Goal: Task Accomplishment & Management: Manage account settings

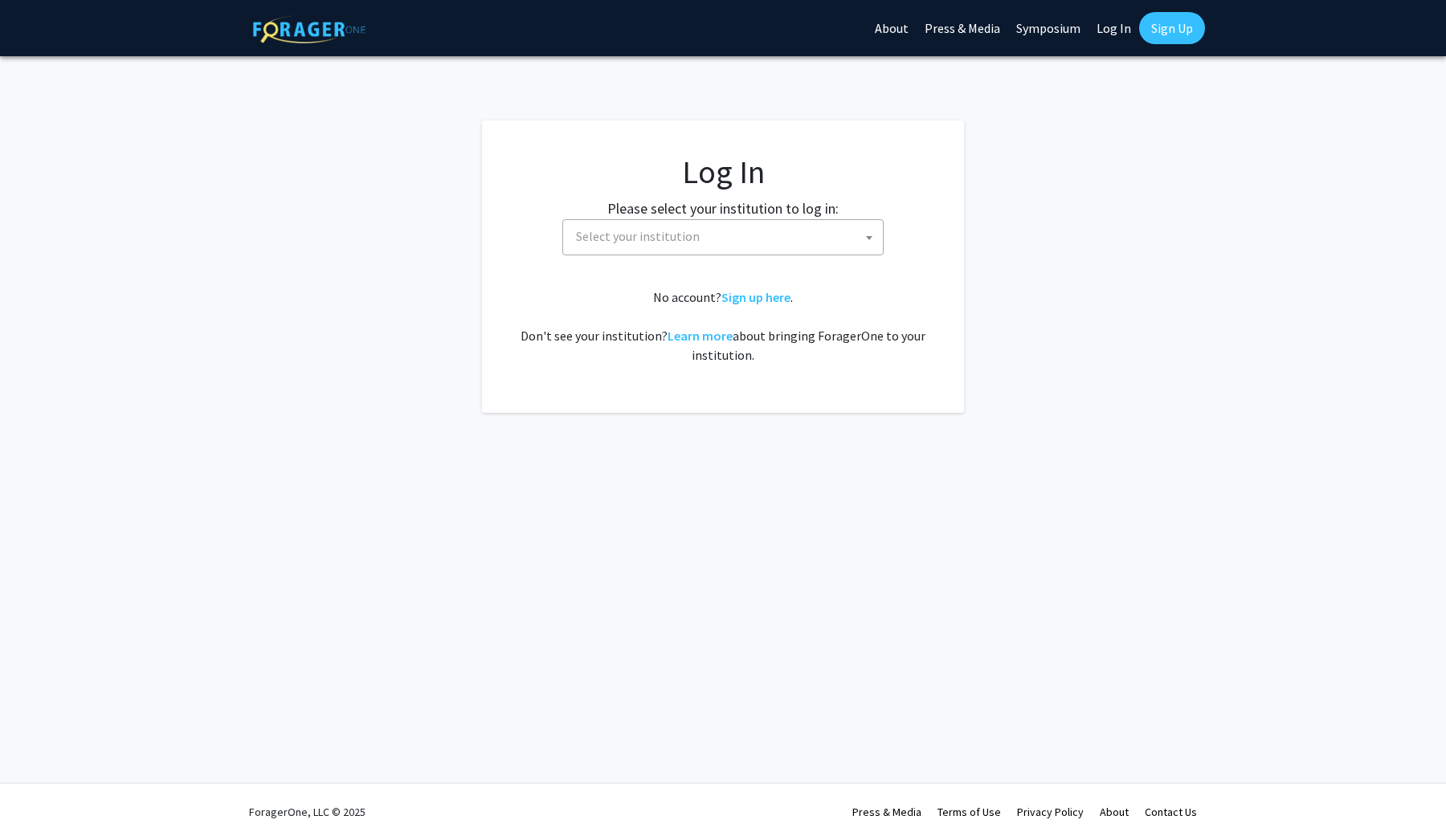
select select
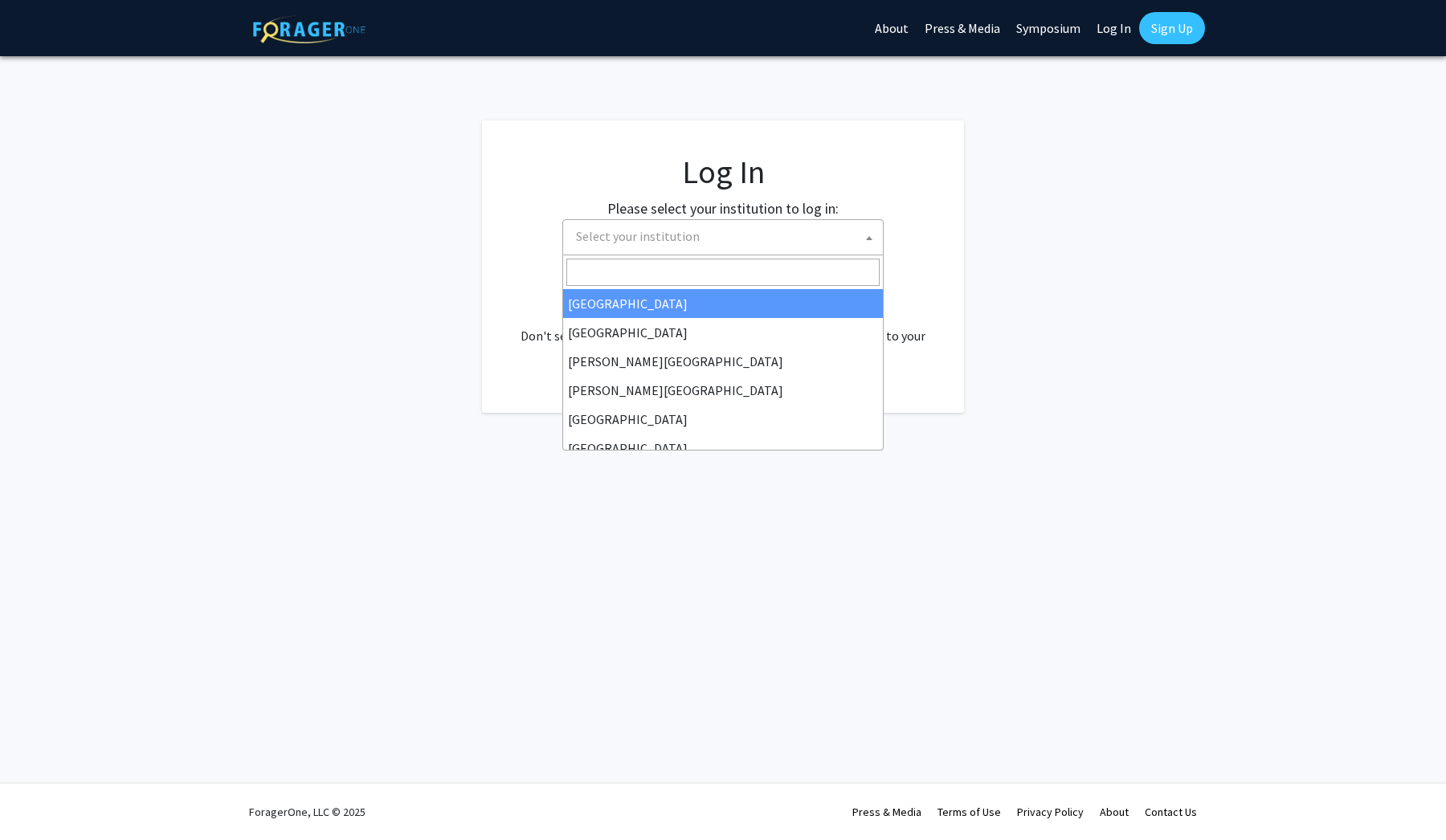
click at [631, 252] on span "Select your institution" at bounding box center [726, 236] width 313 height 33
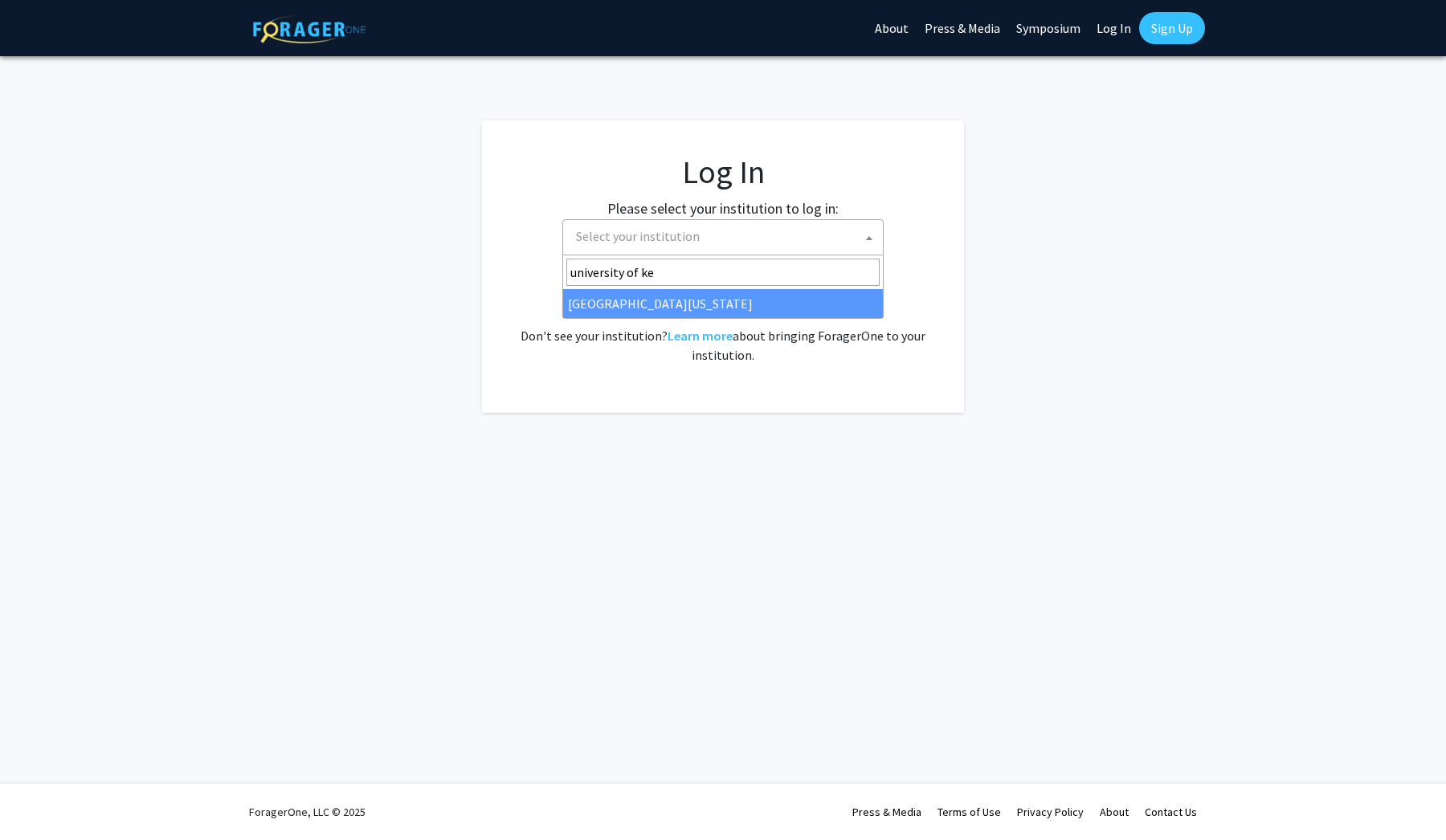
type input "university of [PERSON_NAME]"
select select "13"
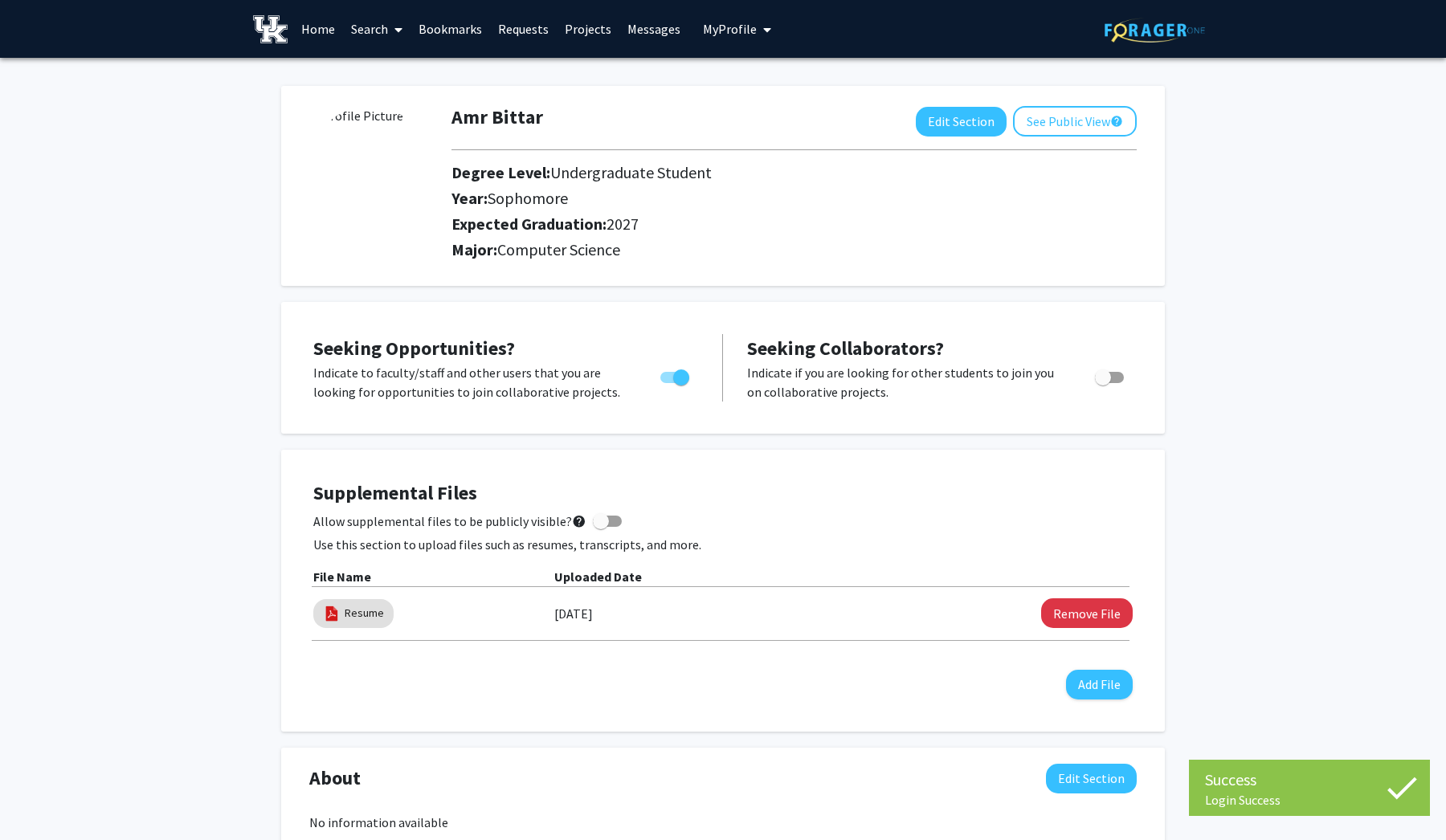
click at [380, 196] on img at bounding box center [369, 166] width 121 height 121
click at [989, 128] on button "Edit Section" at bounding box center [961, 122] width 91 height 30
select select "sophomore"
select select "2027"
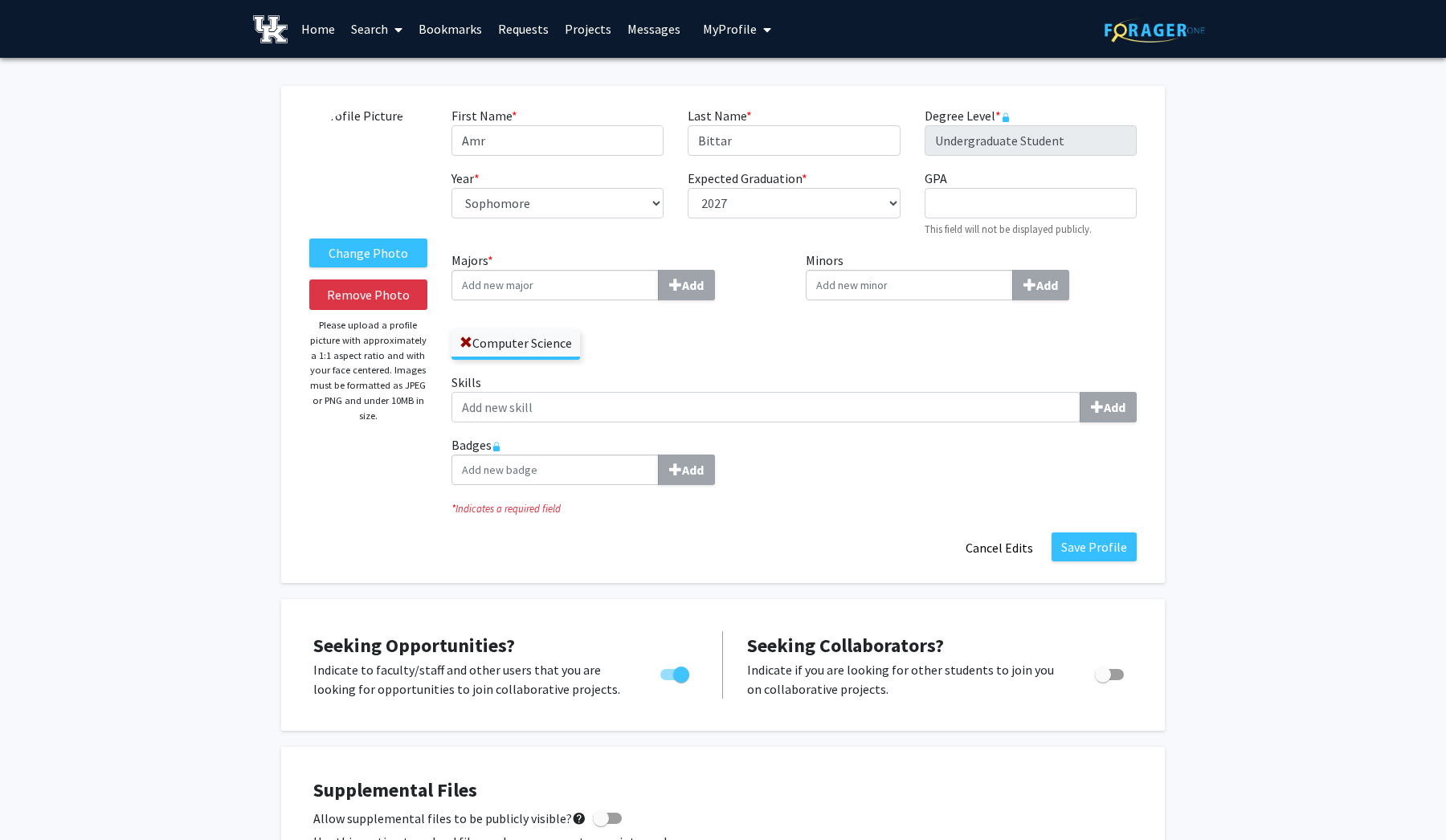
click at [355, 182] on img at bounding box center [369, 166] width 121 height 121
click at [390, 298] on button "Remove Photo" at bounding box center [368, 295] width 118 height 31
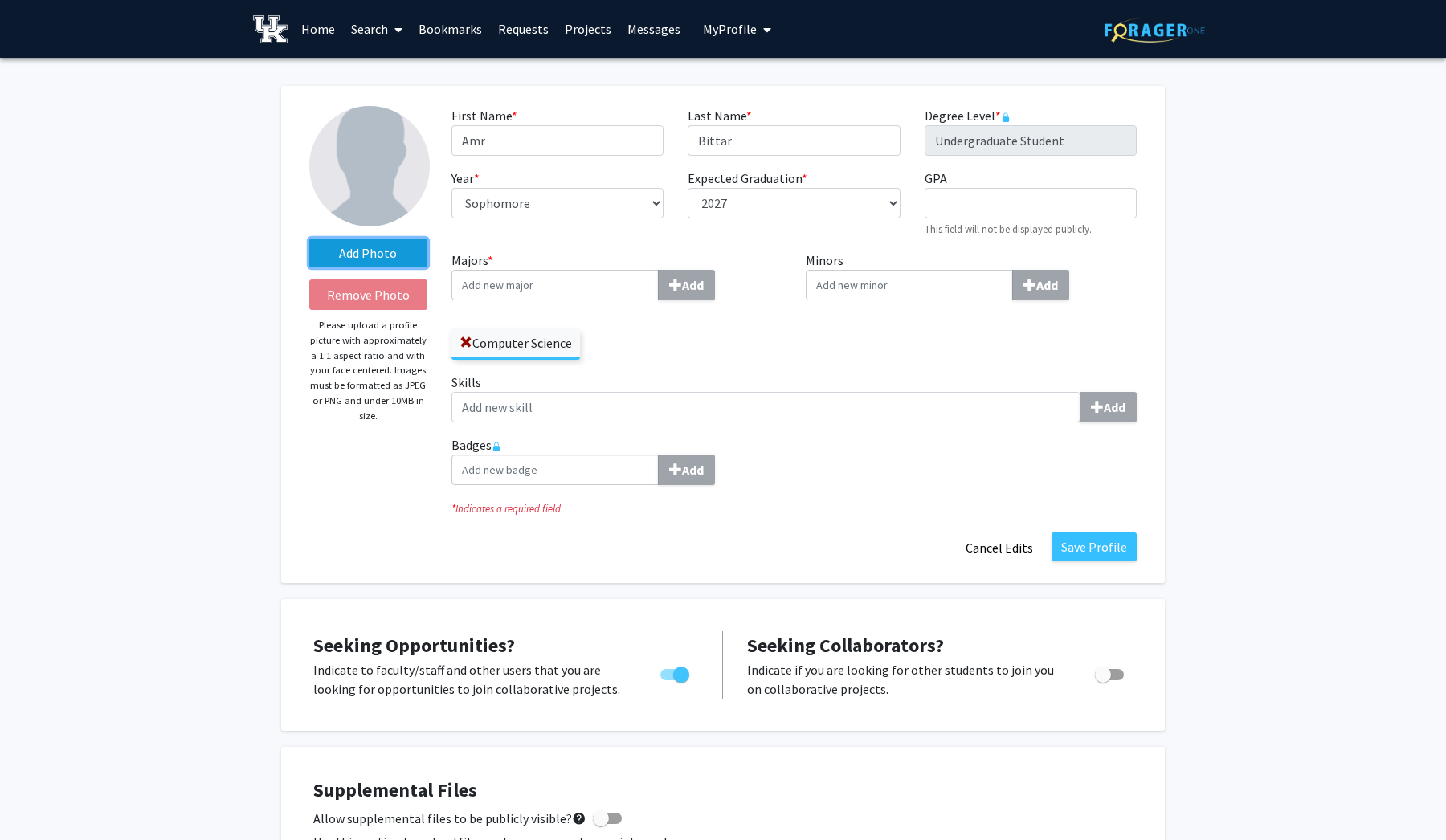
click at [380, 264] on label "Add Photo" at bounding box center [368, 253] width 118 height 29
click at [0, 0] on input "Add Photo" at bounding box center [0, 0] width 0 height 0
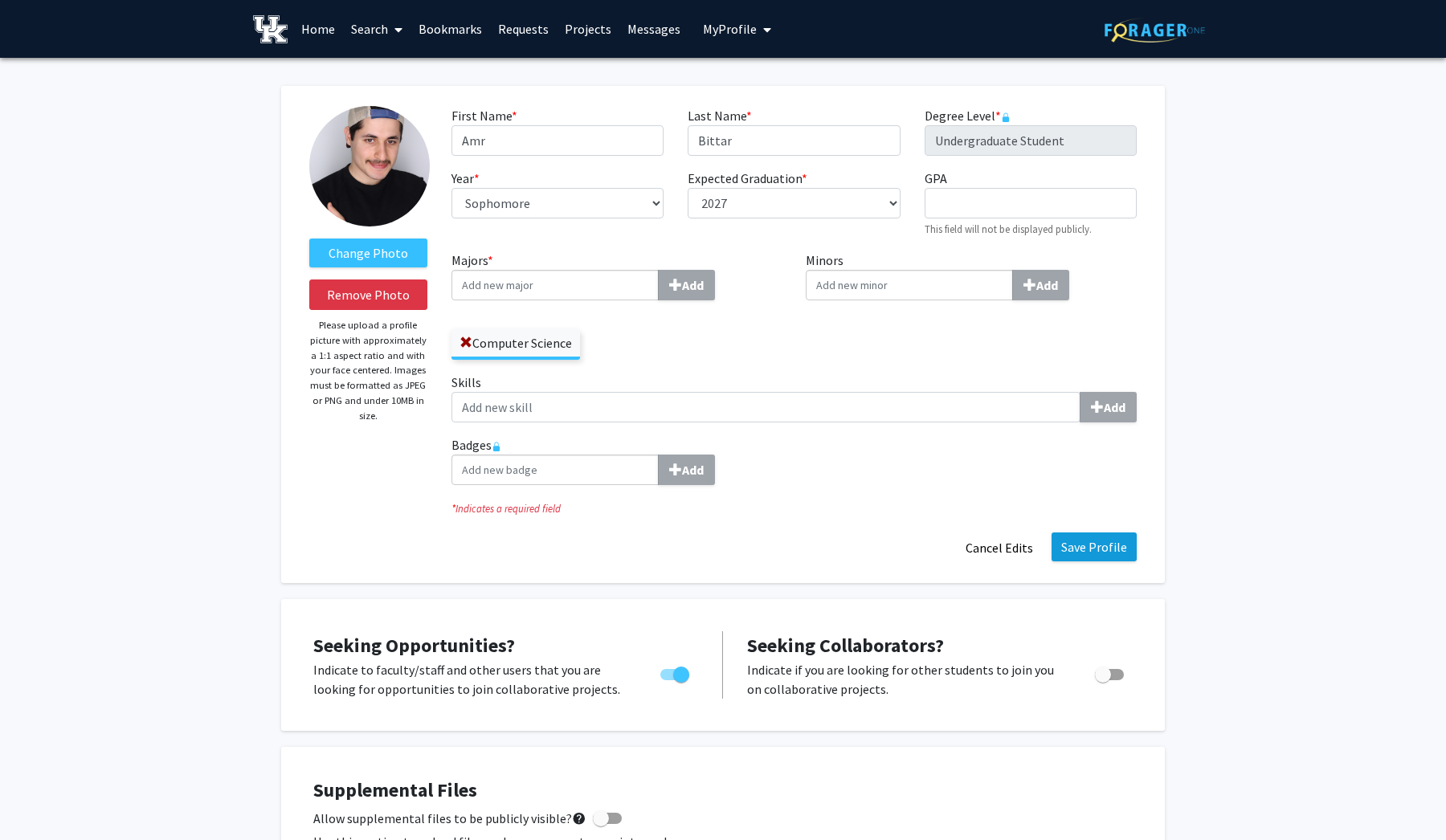
click at [1088, 546] on button "Save Profile" at bounding box center [1093, 547] width 85 height 29
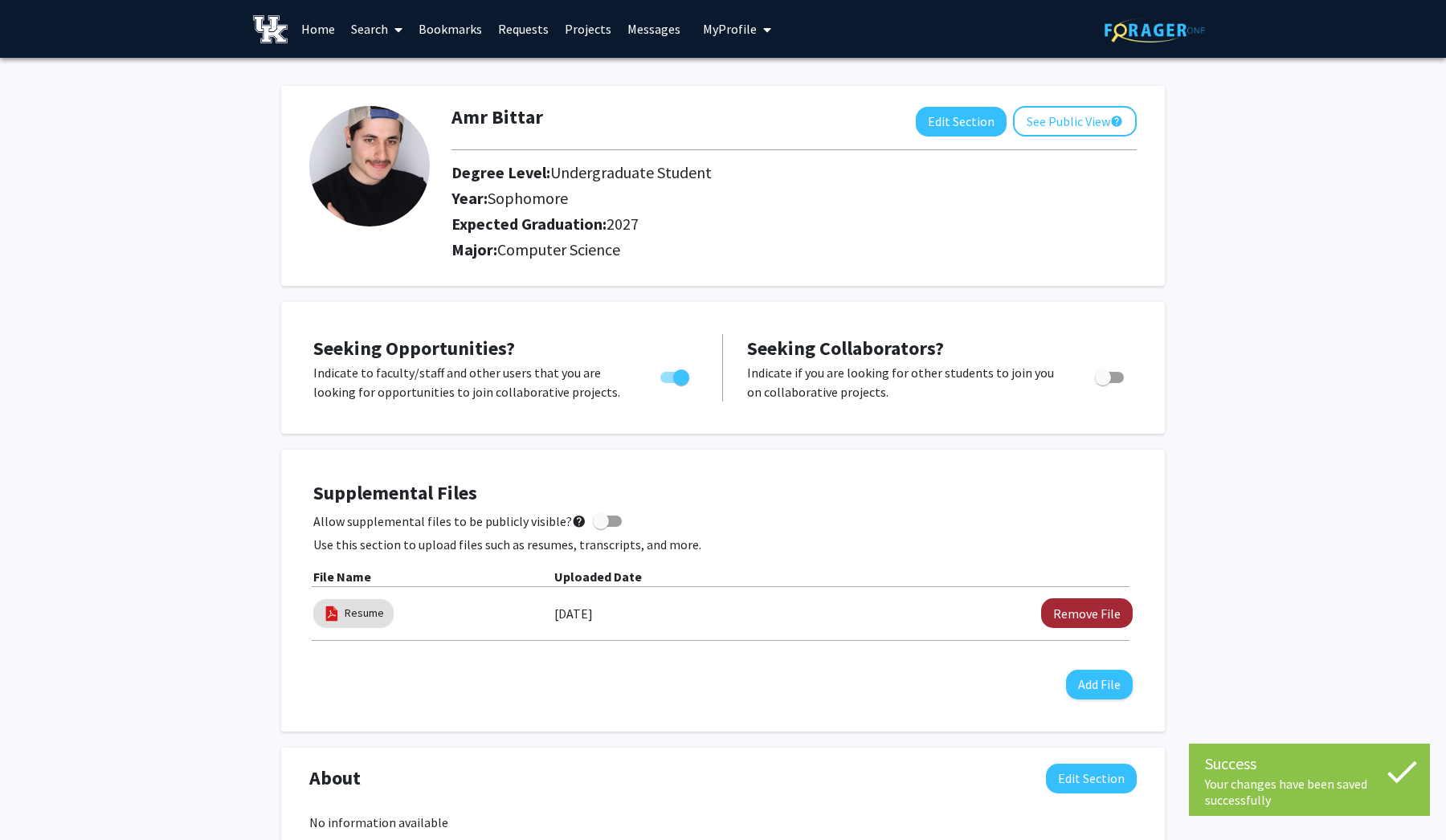
click at [1077, 618] on button "Remove File" at bounding box center [1087, 613] width 92 height 30
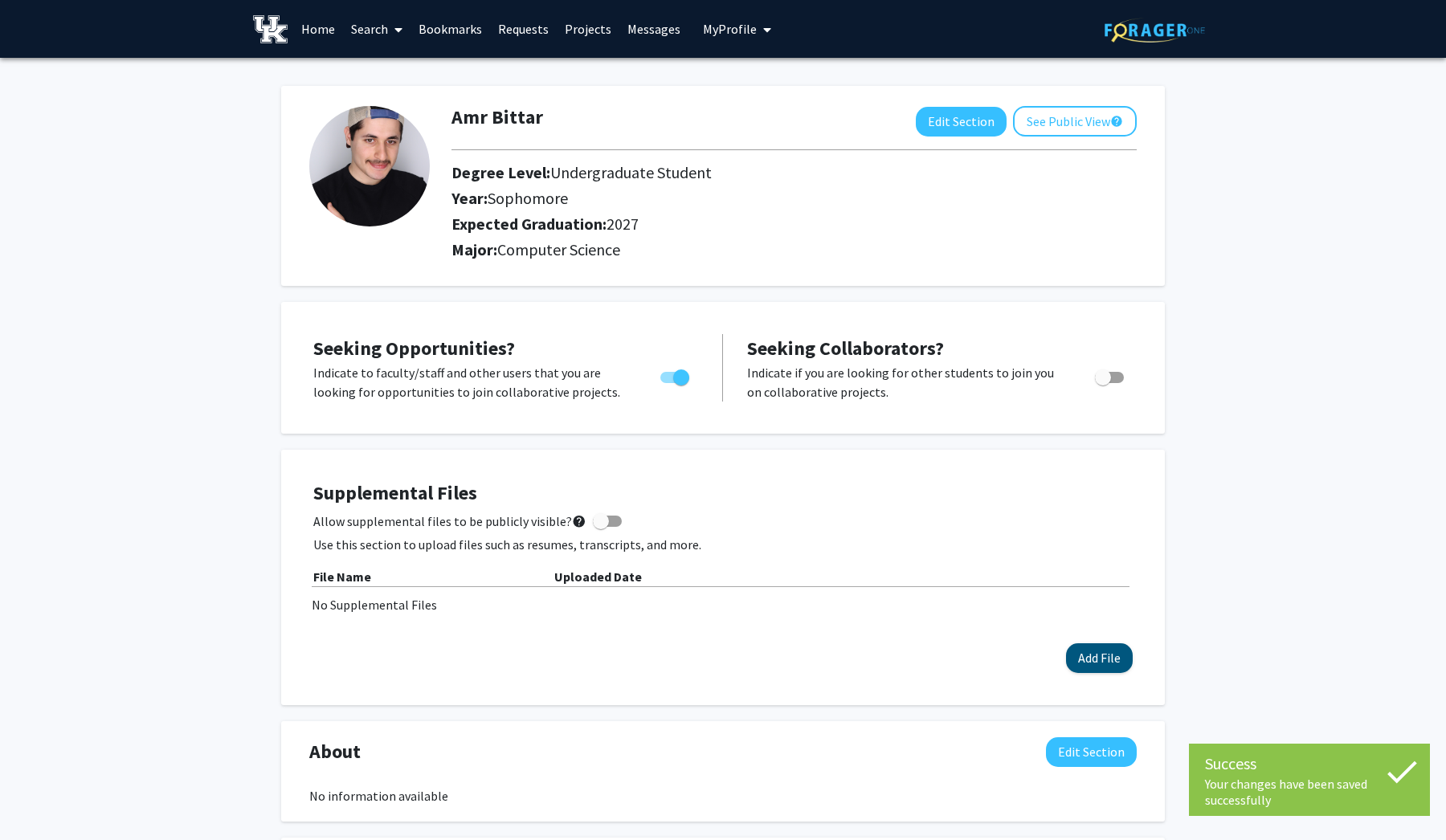
click at [1102, 649] on button "Add File" at bounding box center [1099, 658] width 67 height 30
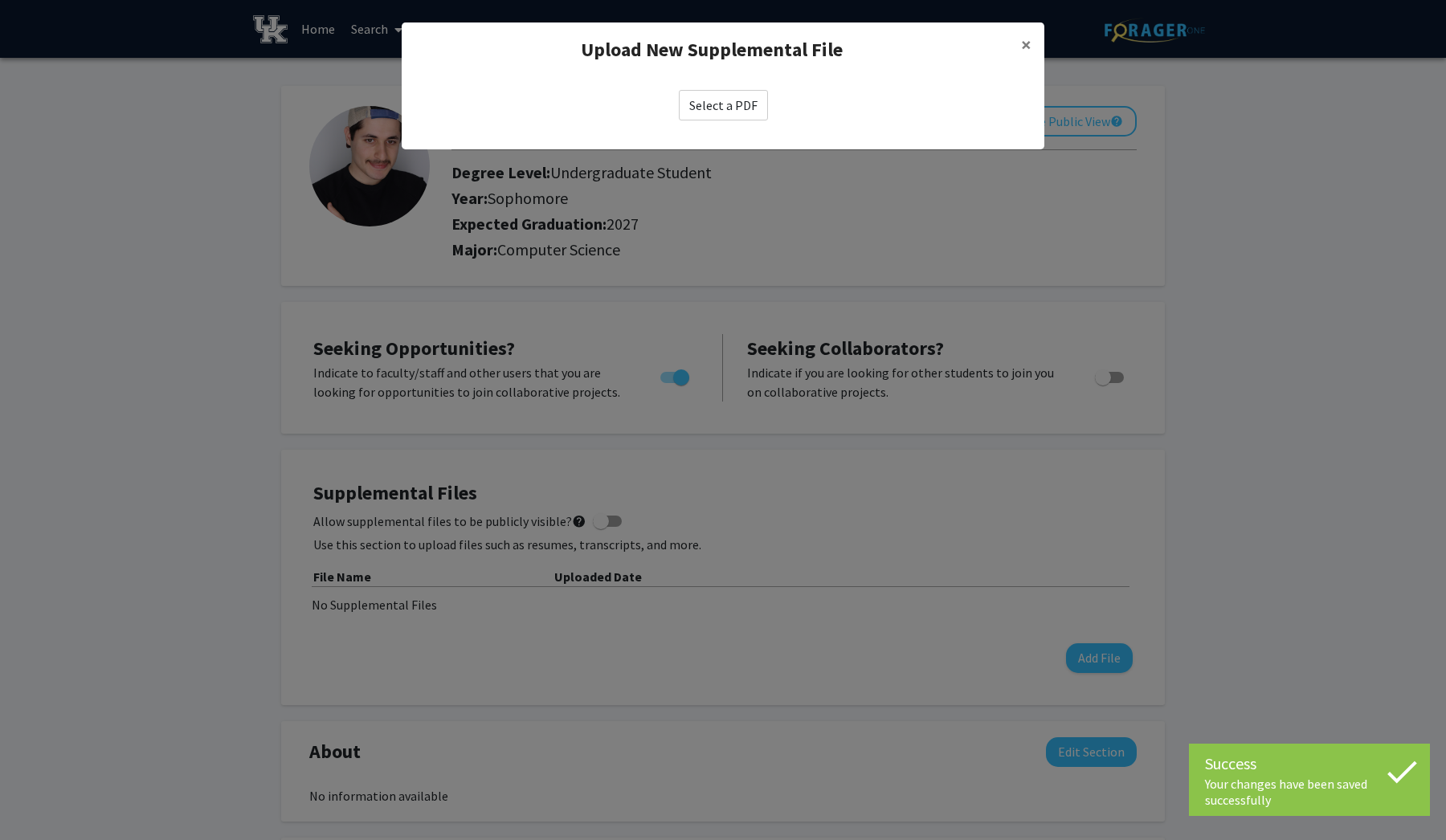
click at [717, 95] on label "Select a PDF" at bounding box center [723, 105] width 89 height 31
click at [0, 0] on input "Select a PDF" at bounding box center [0, 0] width 0 height 0
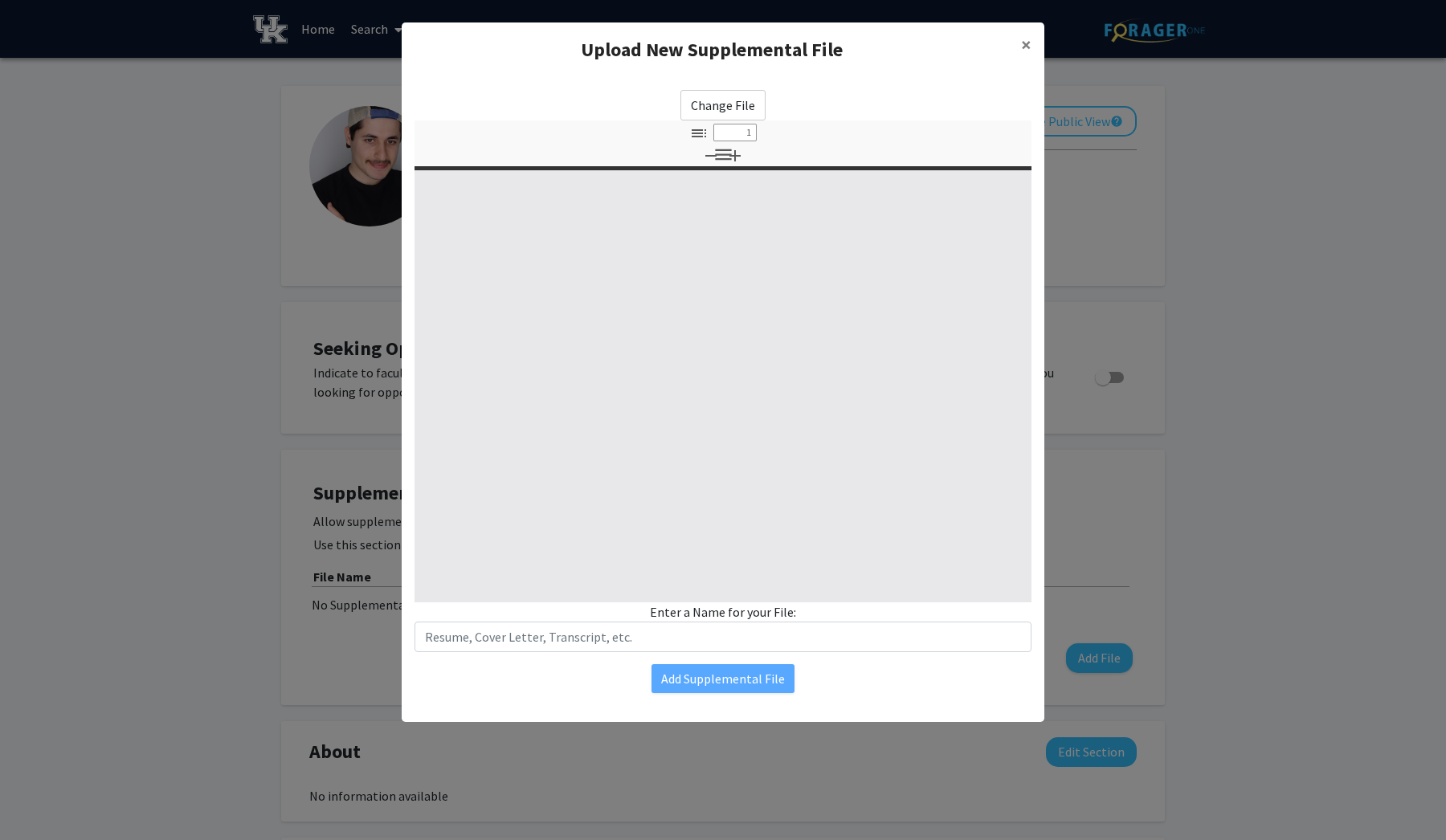
select select "custom"
type input "0"
select select "custom"
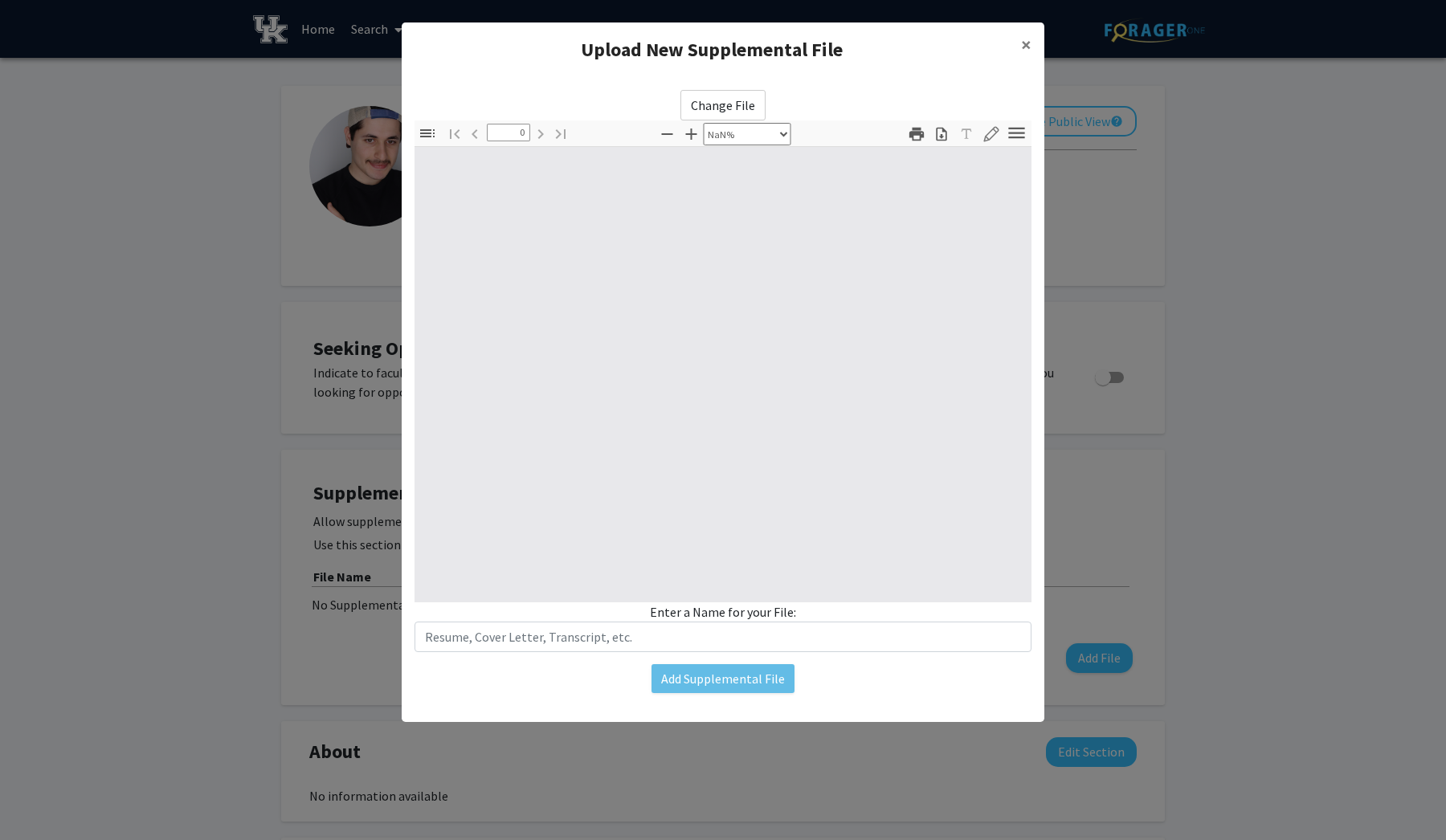
type input "1"
select select "auto"
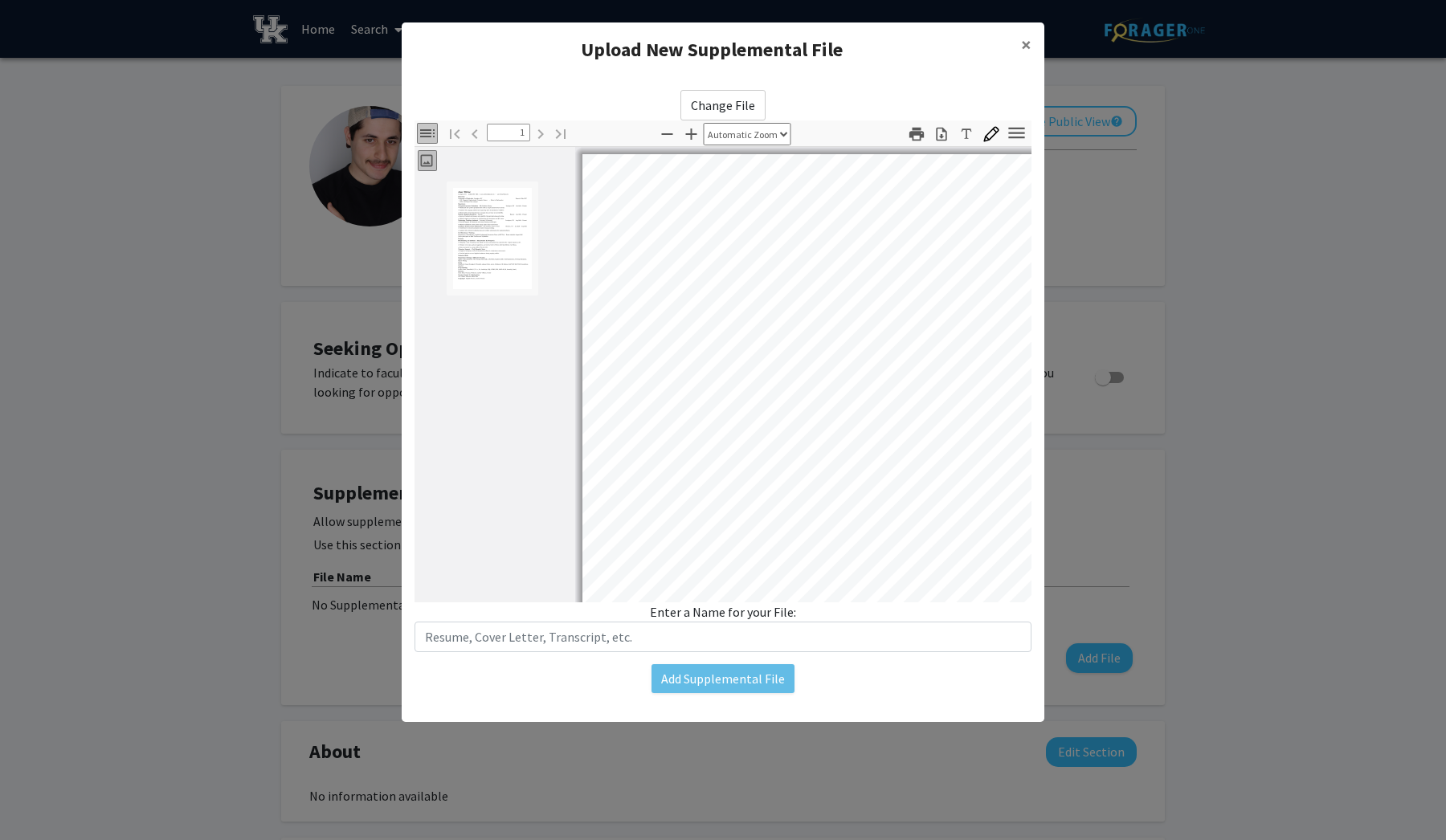
scroll to position [2, 0]
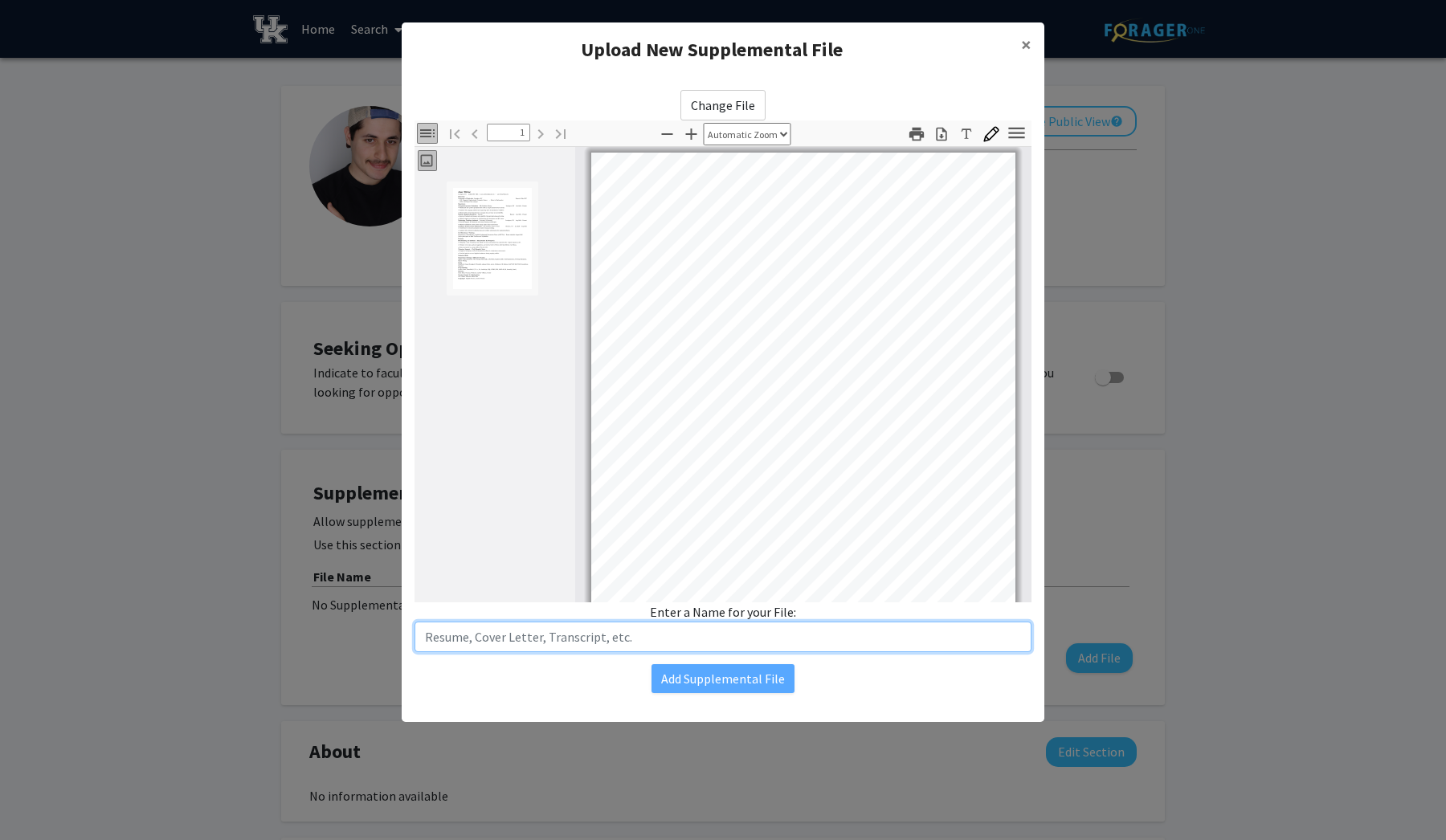
click at [720, 640] on input "text" at bounding box center [723, 637] width 617 height 31
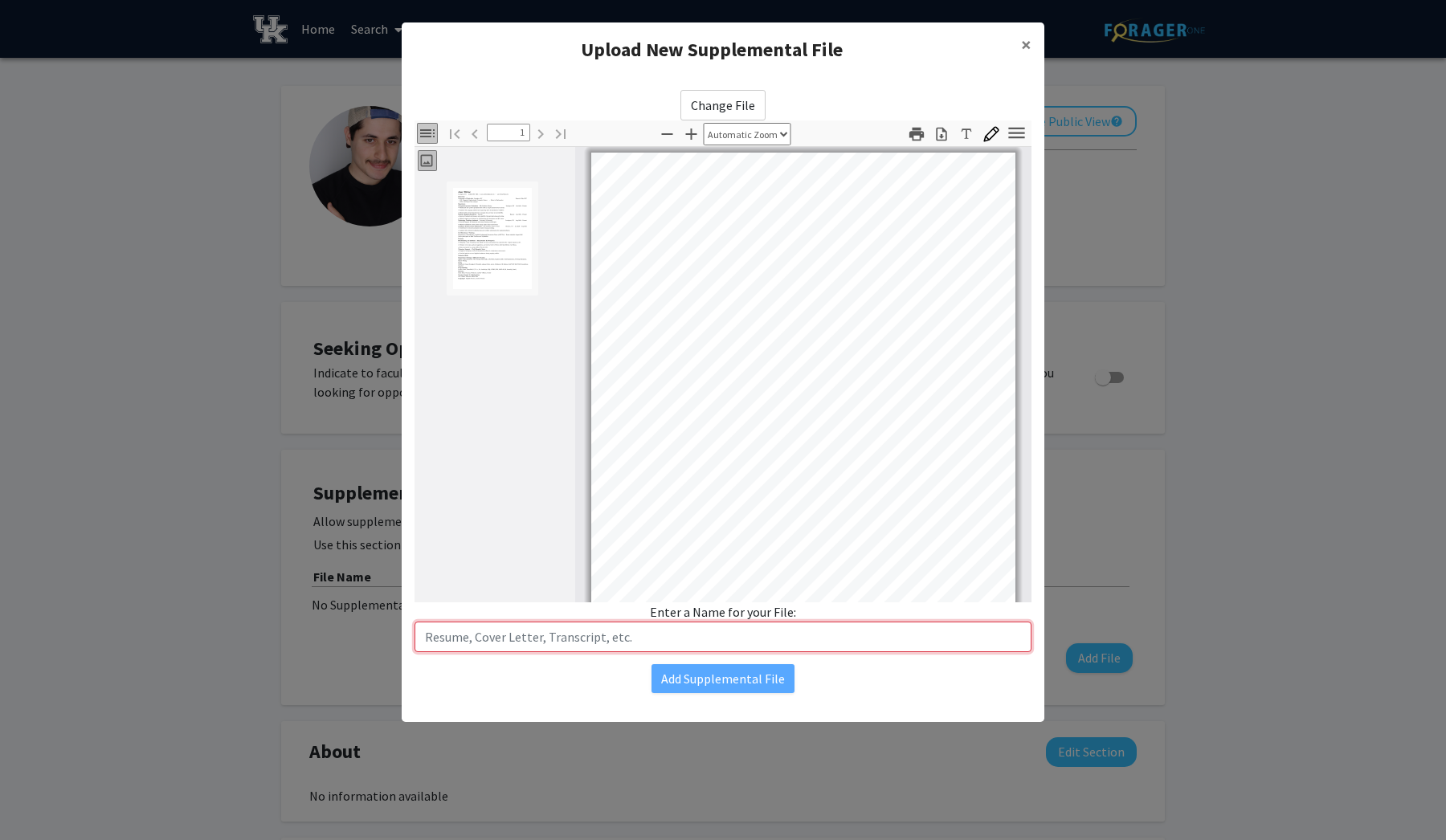
click at [686, 632] on input "text" at bounding box center [723, 637] width 617 height 31
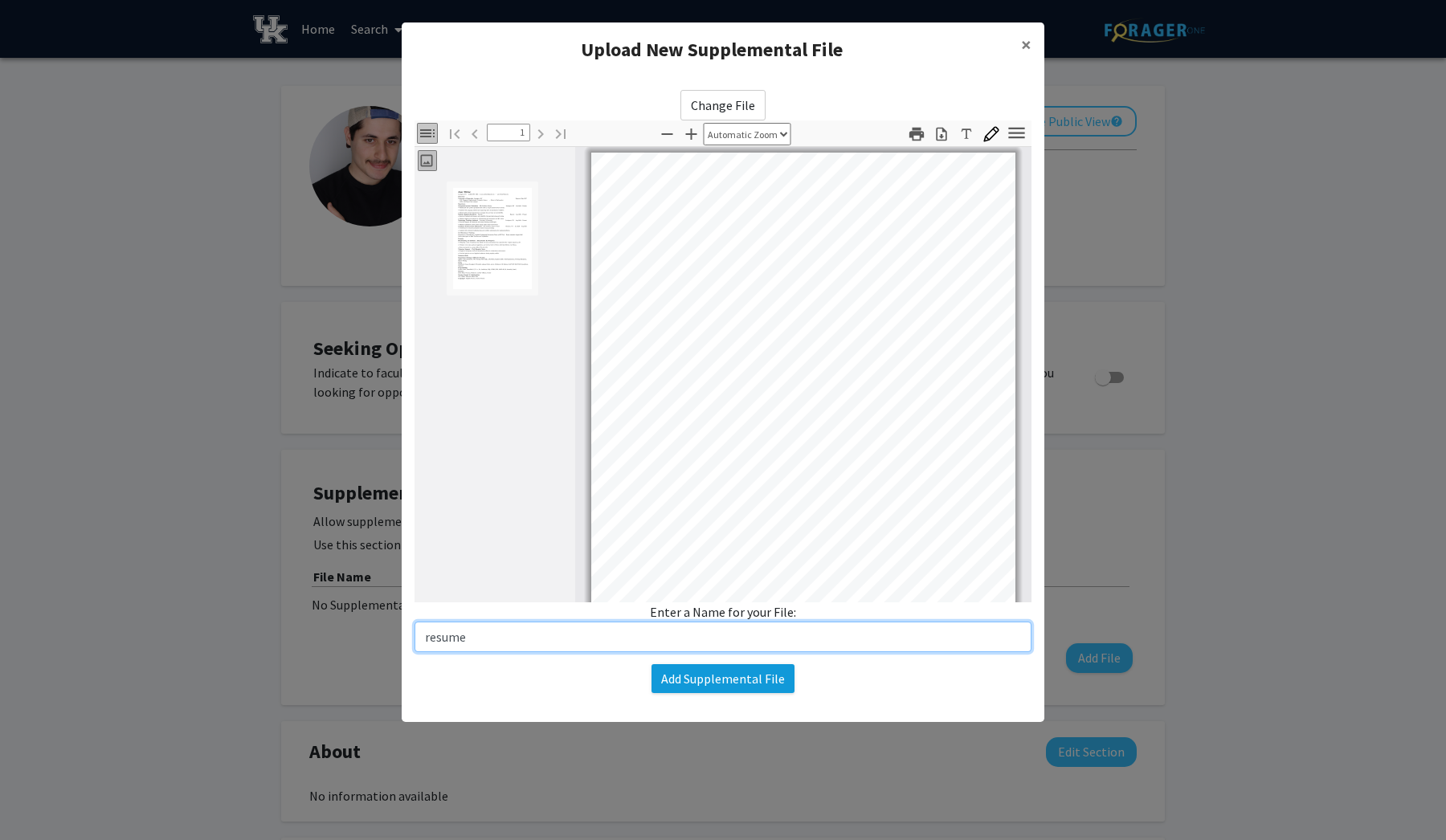
type input "resume"
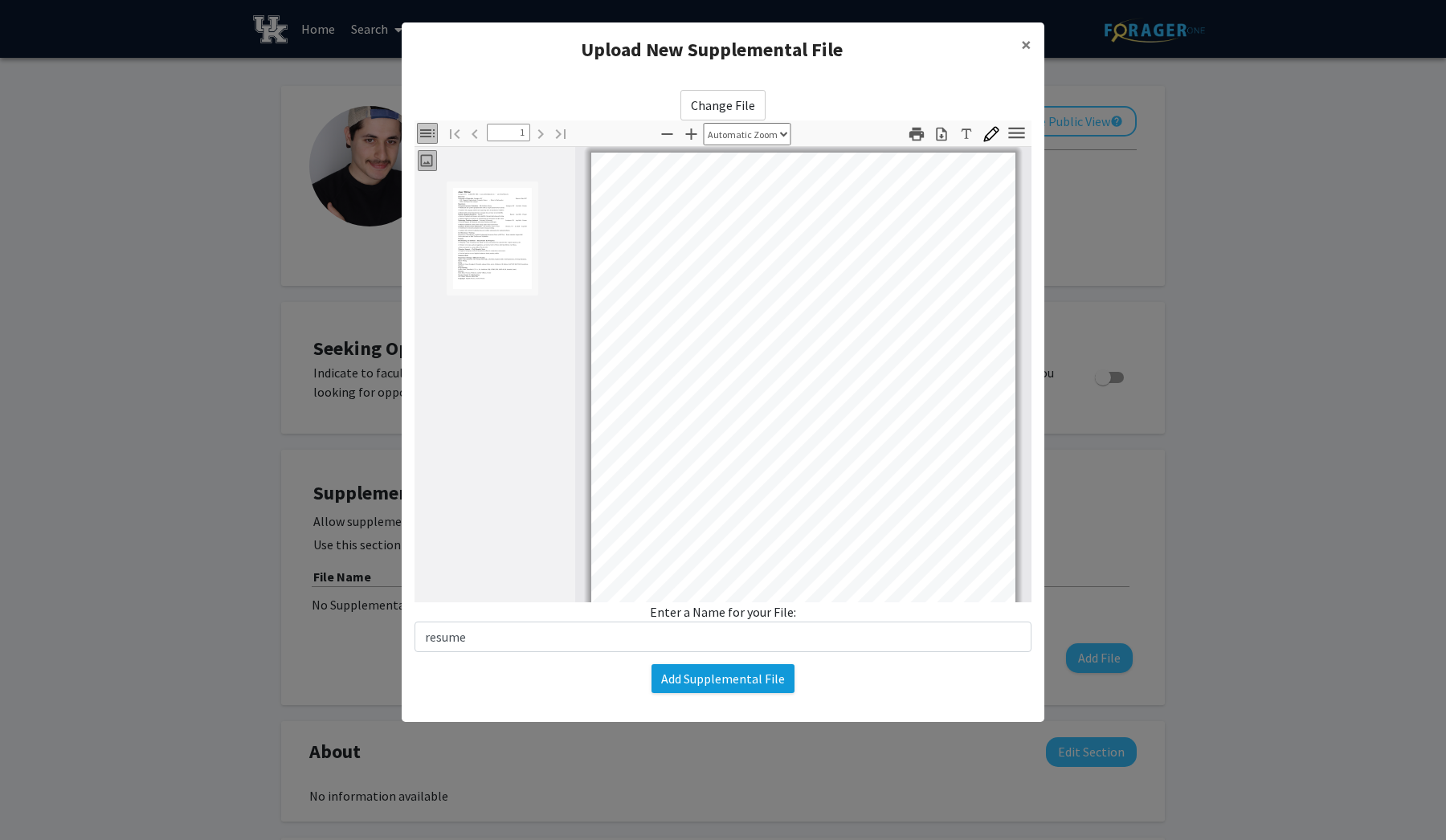
click at [744, 688] on button "Add Supplemental File" at bounding box center [723, 679] width 143 height 29
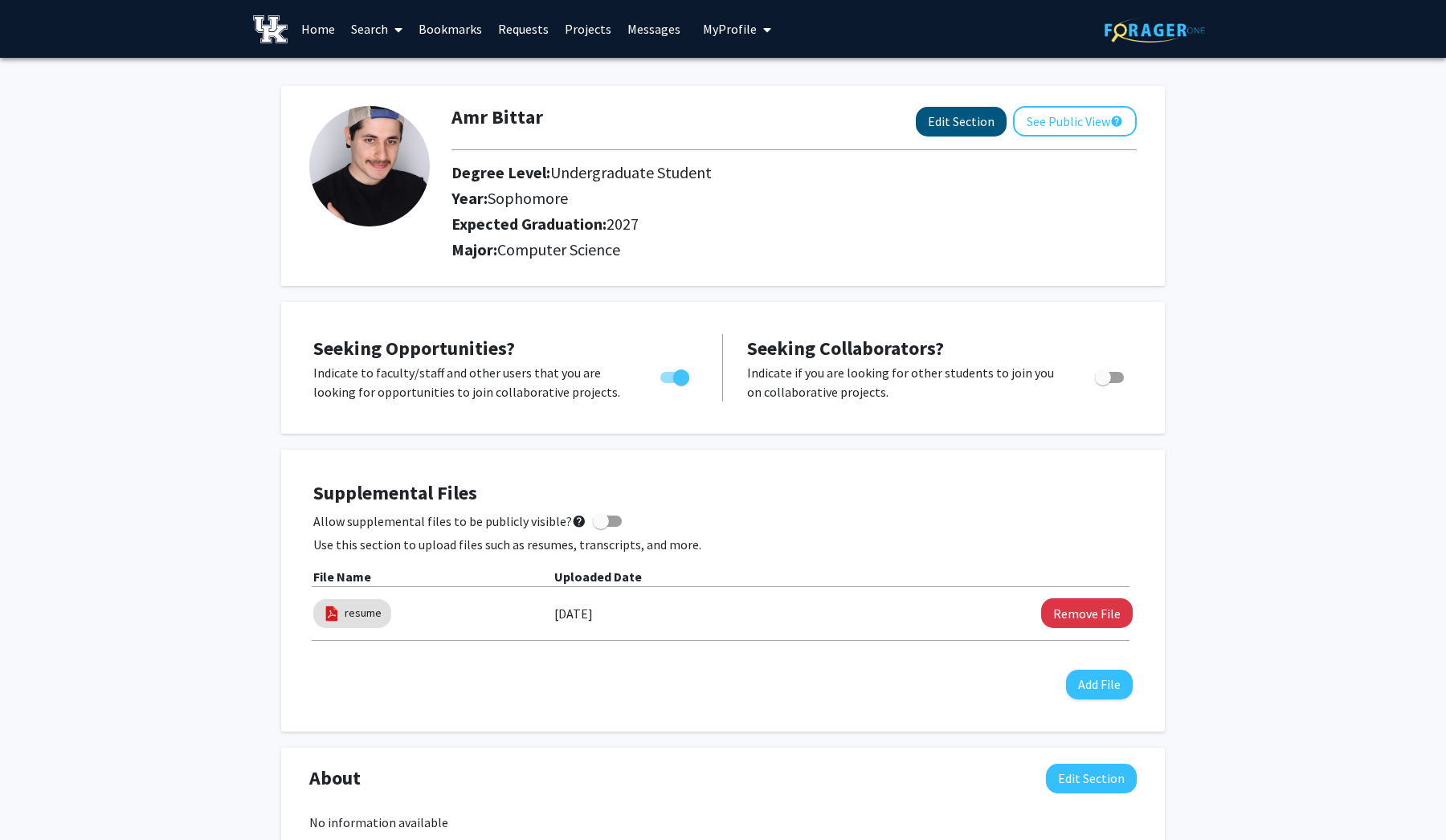
scroll to position [0, 0]
click at [1092, 129] on button "See Public View help" at bounding box center [1075, 122] width 124 height 31
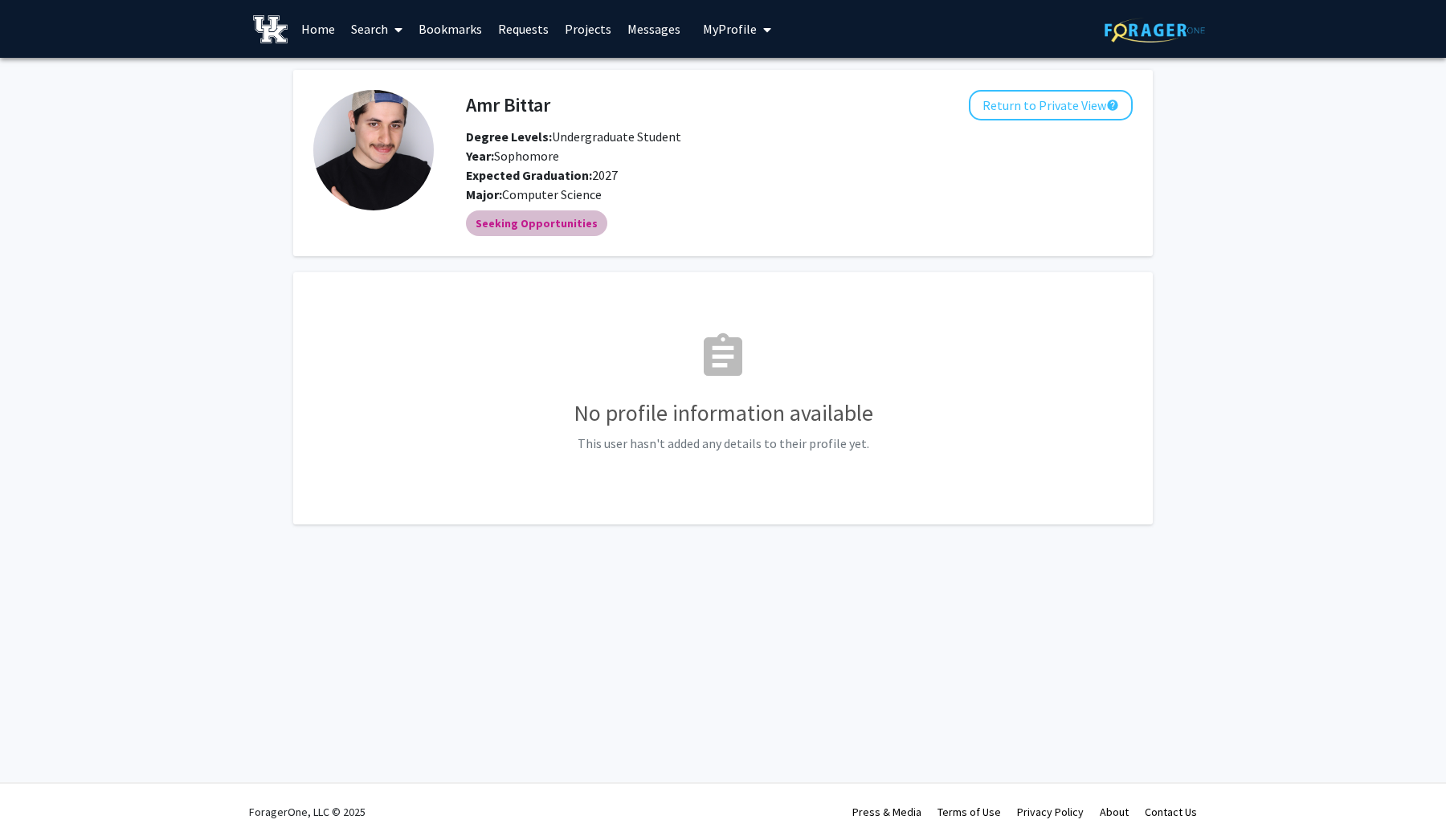
click at [569, 223] on mat-chip "Seeking Opportunities" at bounding box center [536, 223] width 141 height 26
click at [272, 30] on img at bounding box center [270, 29] width 35 height 28
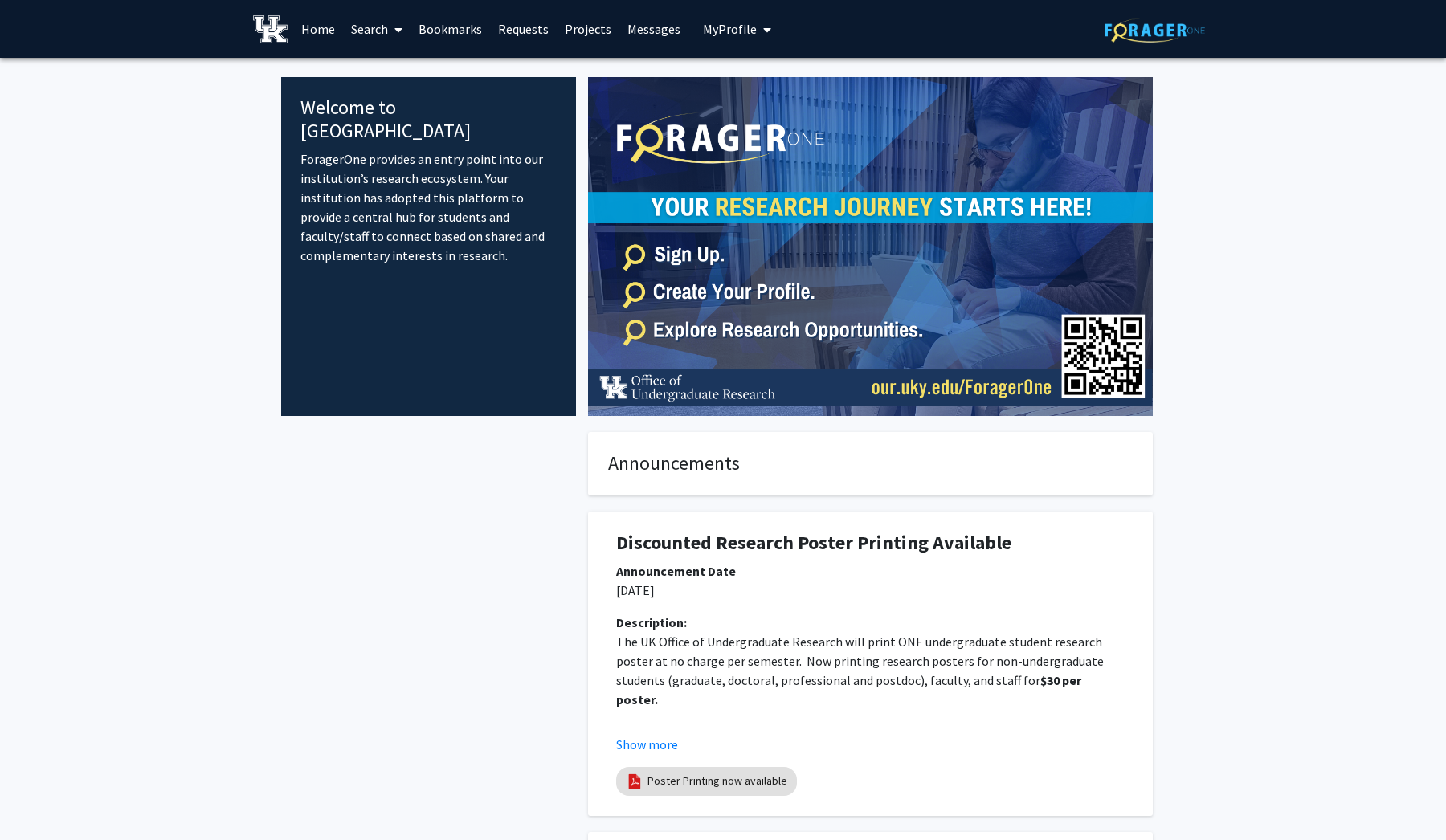
click at [371, 34] on link "Search" at bounding box center [376, 28] width 67 height 56
click at [386, 102] on span "Students" at bounding box center [392, 106] width 98 height 32
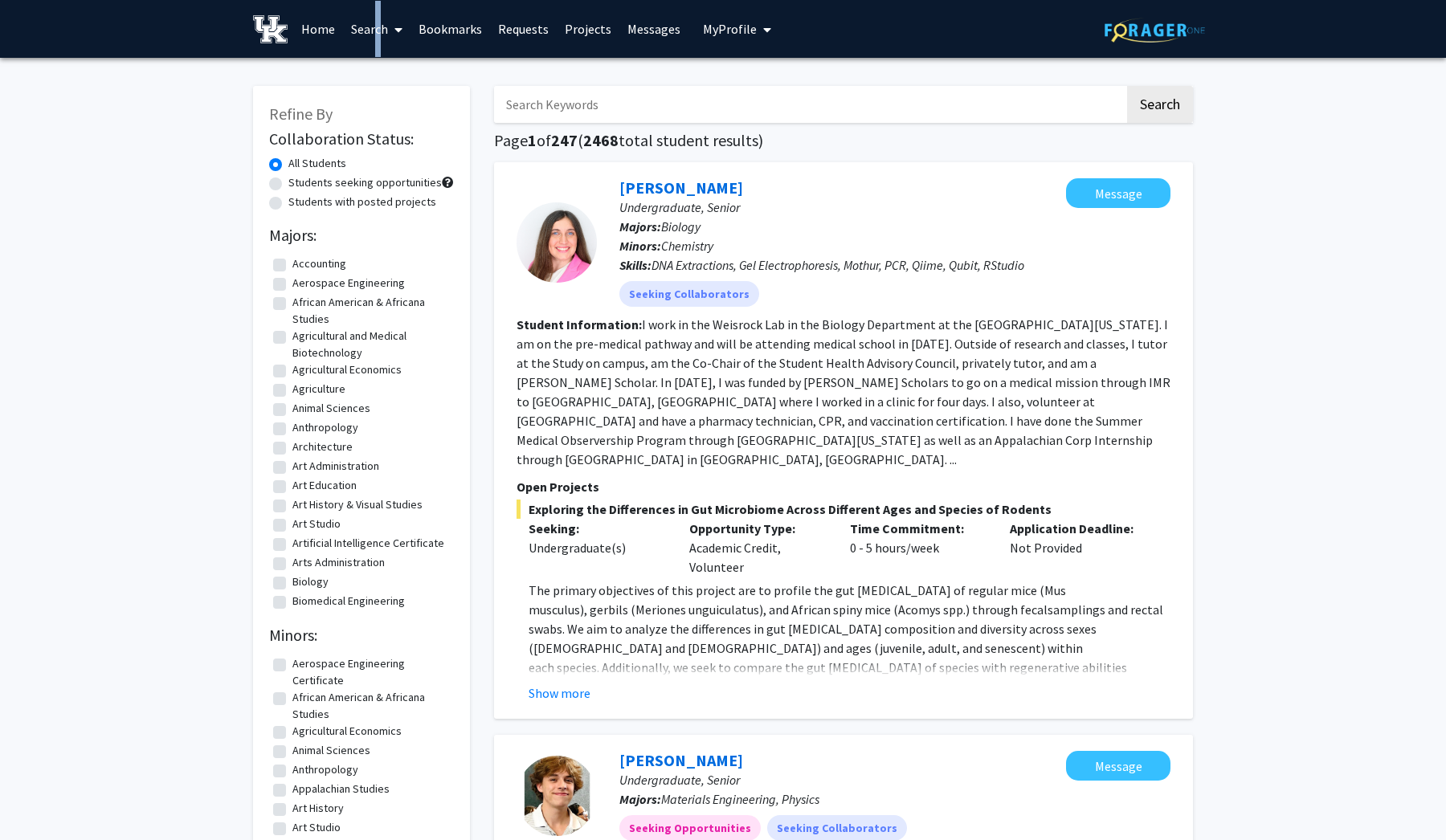
click at [371, 19] on link "Search" at bounding box center [376, 28] width 67 height 56
click at [390, 73] on span "Faculty/Staff" at bounding box center [402, 74] width 118 height 32
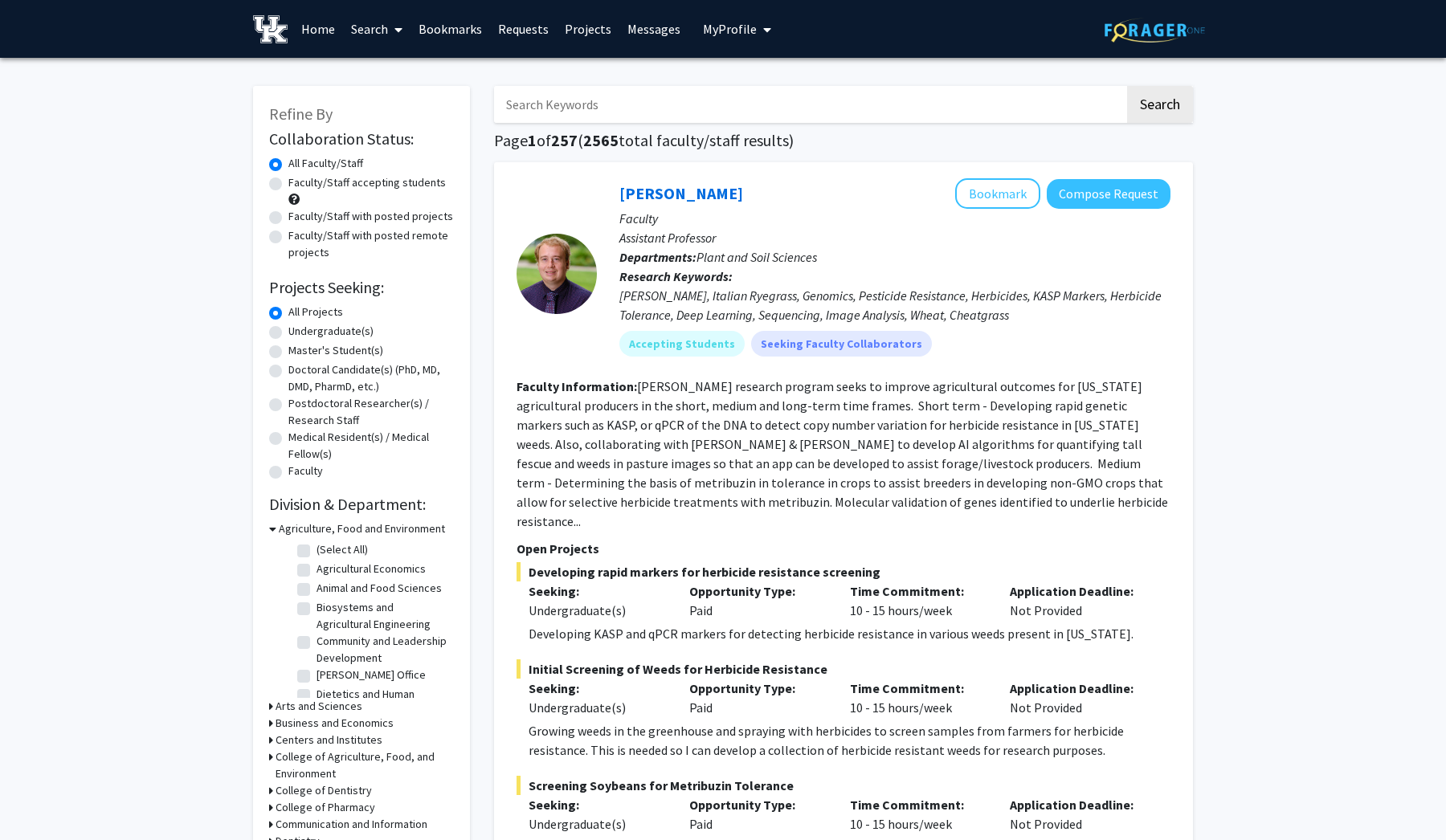
click at [342, 336] on label "Undergraduate(s)" at bounding box center [331, 331] width 85 height 17
click at [298, 333] on input "Undergraduate(s)" at bounding box center [294, 328] width 11 height 11
radio input "true"
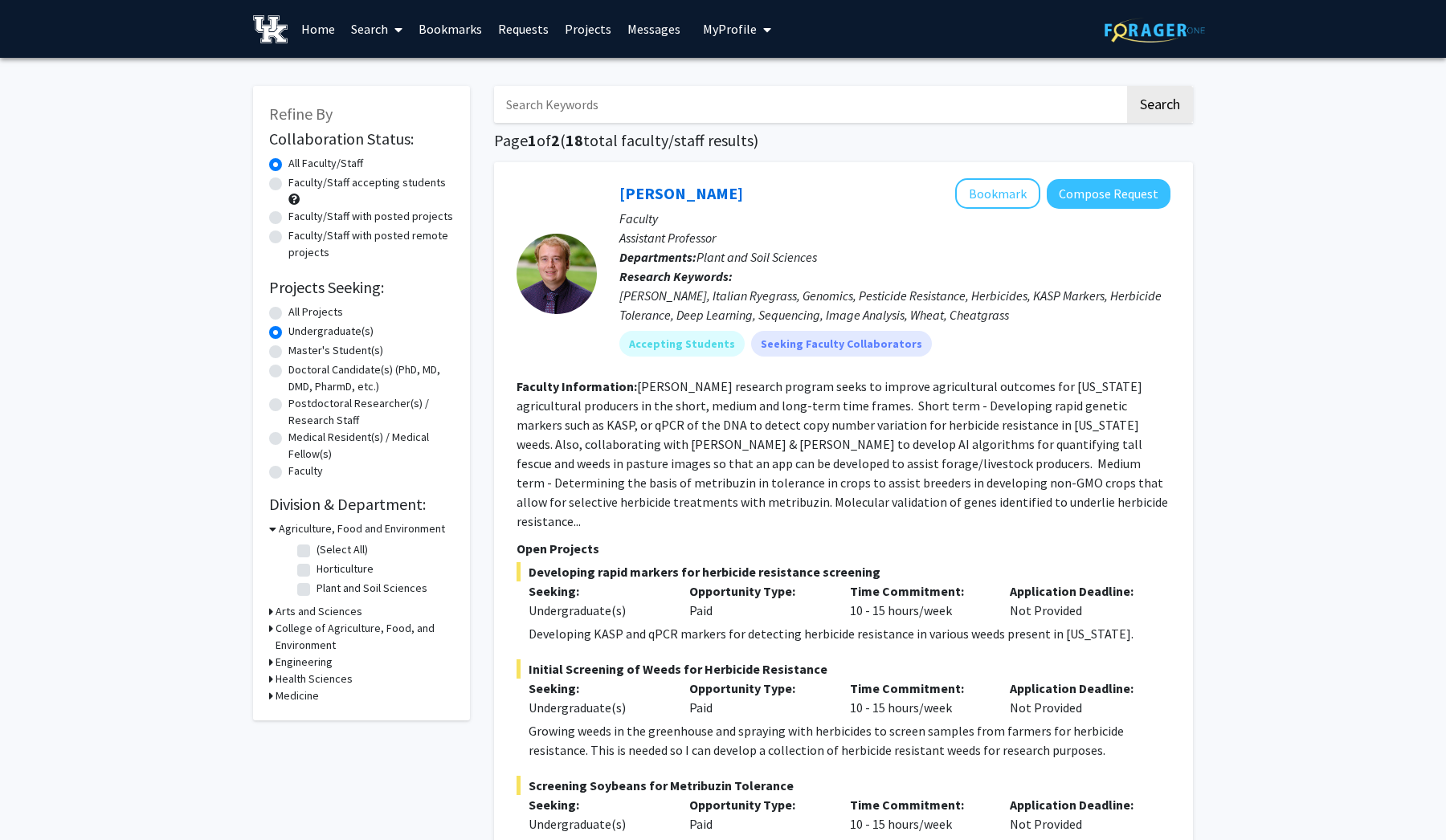
click at [309, 667] on h3 "Engineering" at bounding box center [304, 662] width 57 height 17
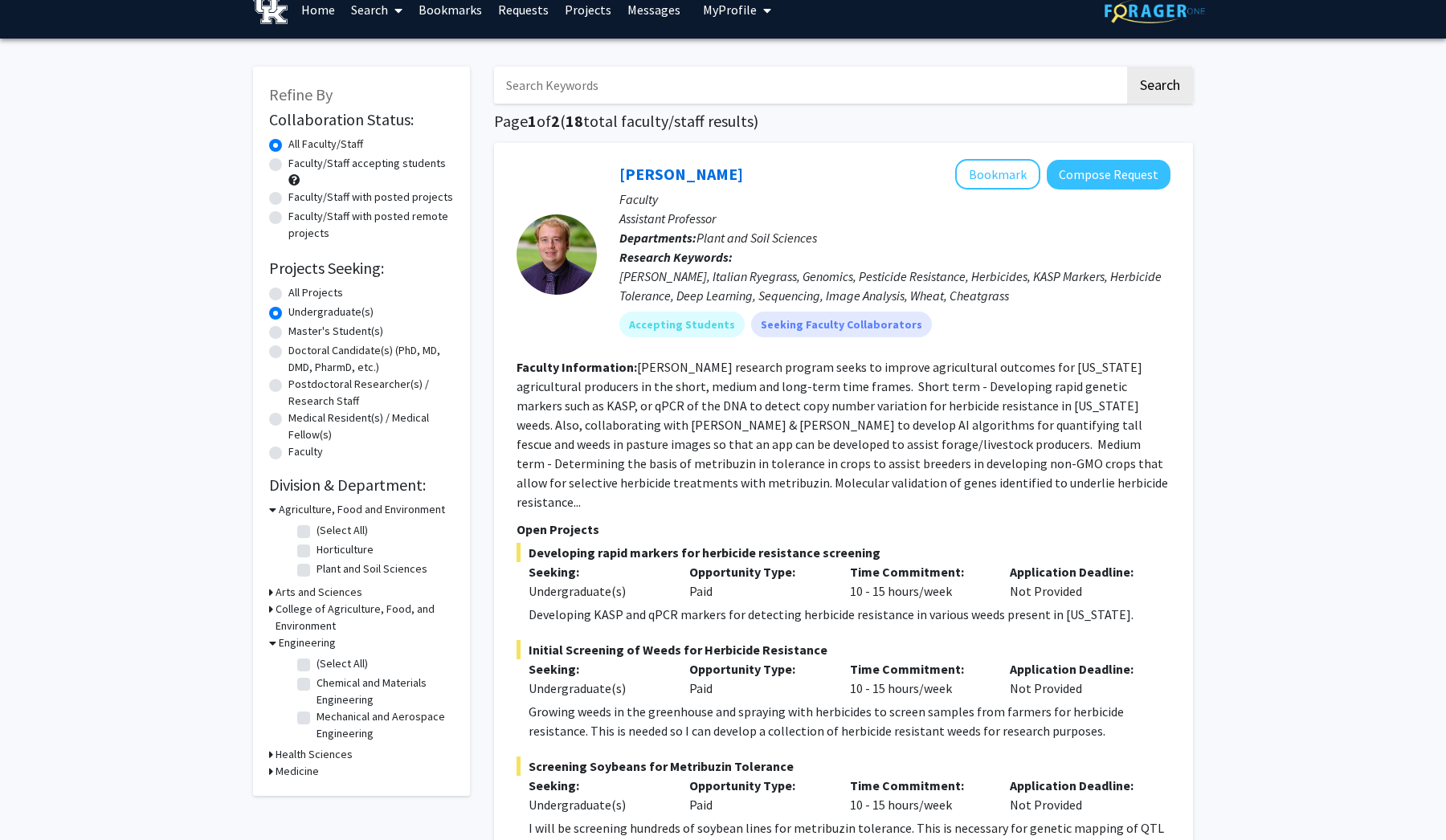
scroll to position [34, 0]
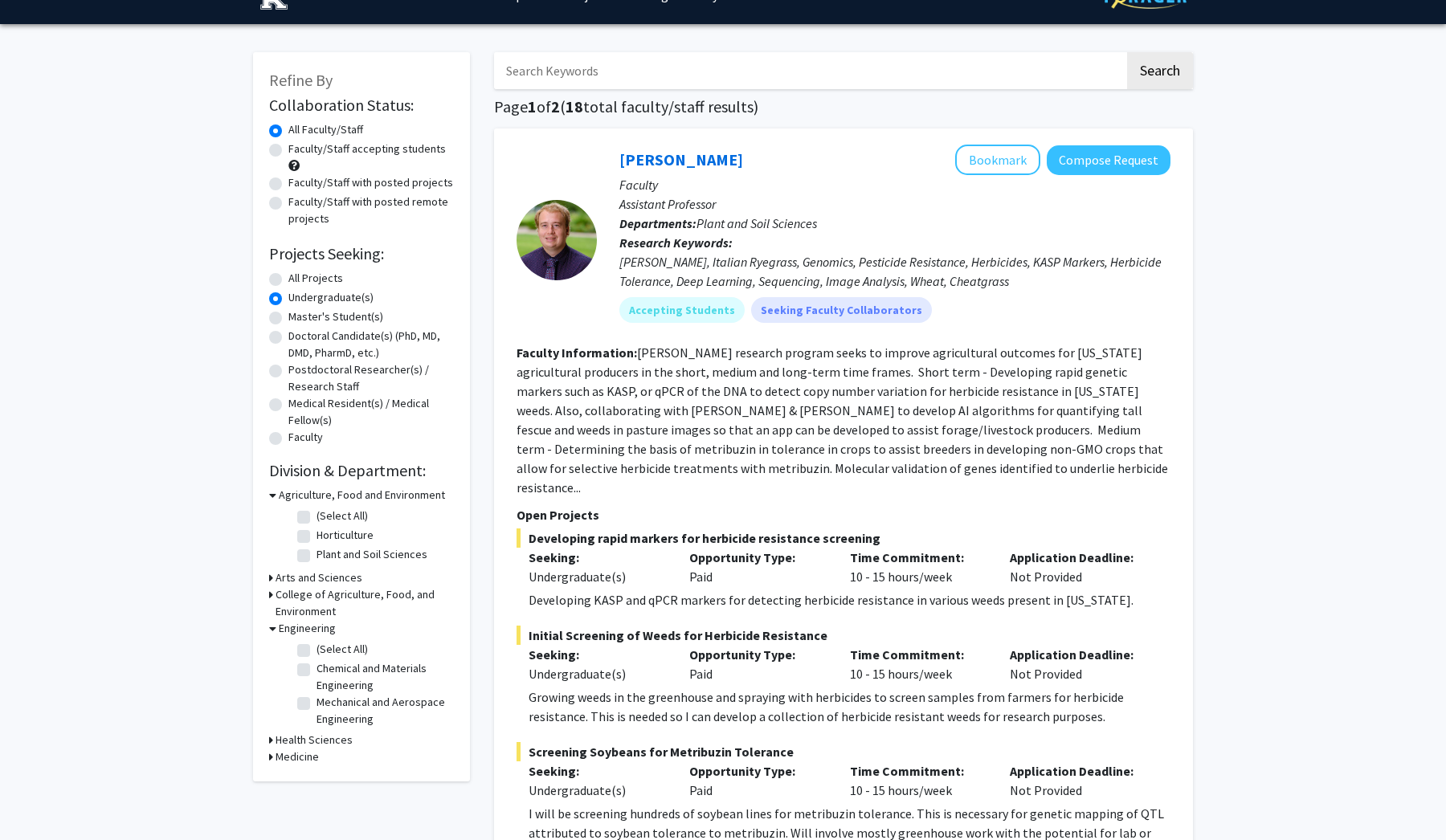
click at [281, 606] on h3 "College of Agriculture, Food, and Environment" at bounding box center [365, 603] width 178 height 34
click at [282, 575] on h3 "Arts and Sciences" at bounding box center [319, 577] width 87 height 17
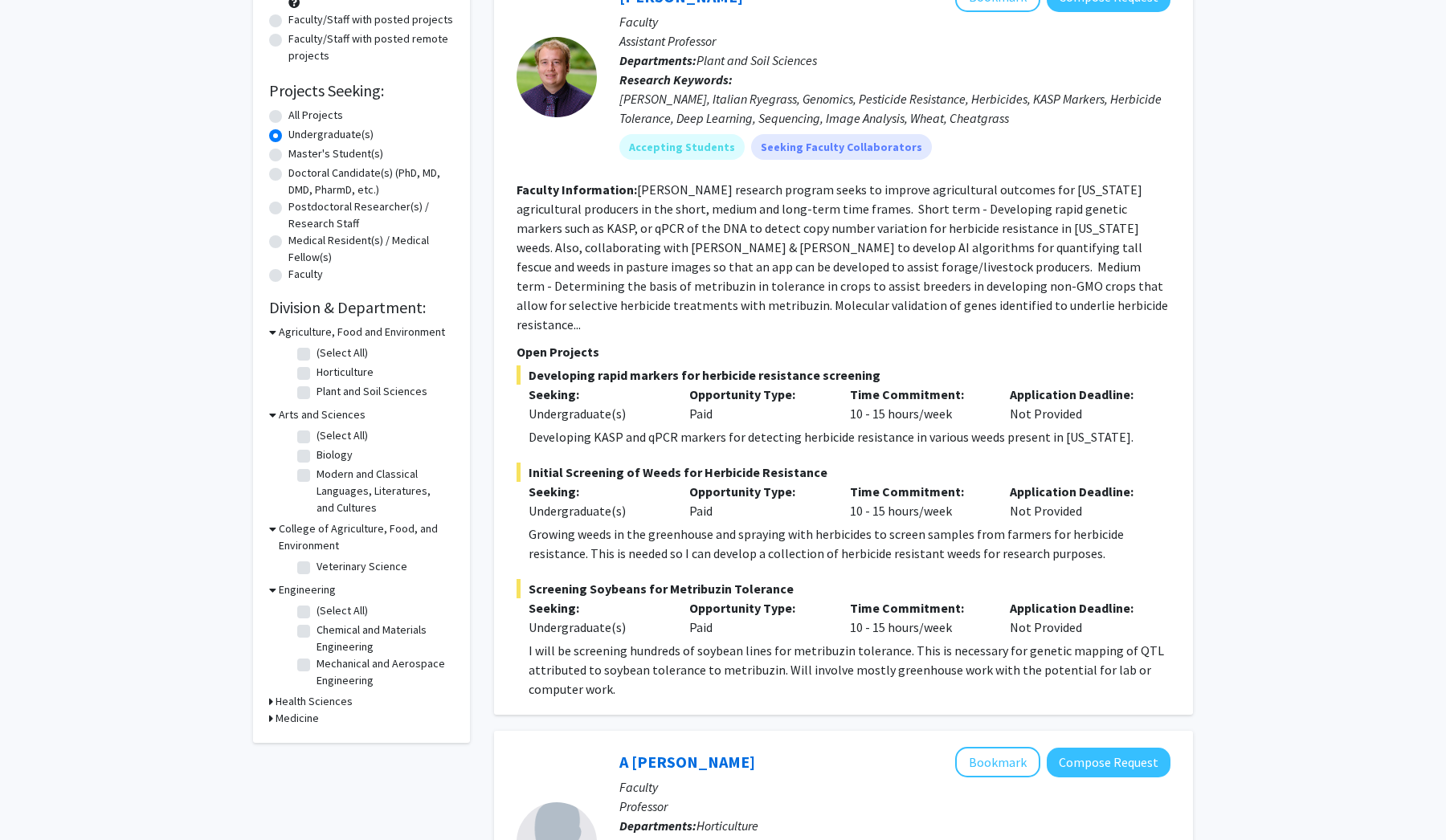
scroll to position [203, 0]
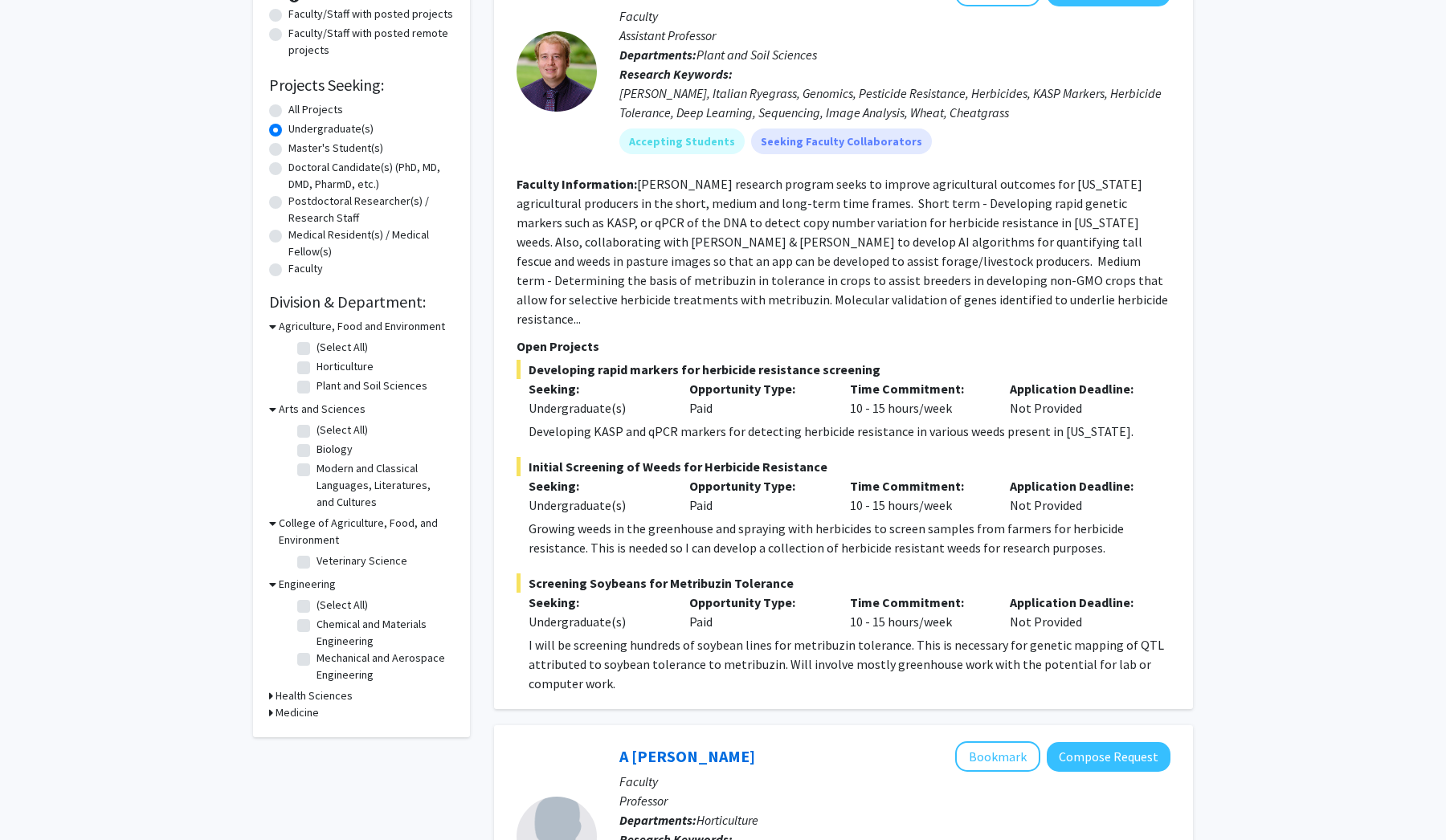
click at [285, 696] on h3 "Health Sciences" at bounding box center [314, 696] width 77 height 17
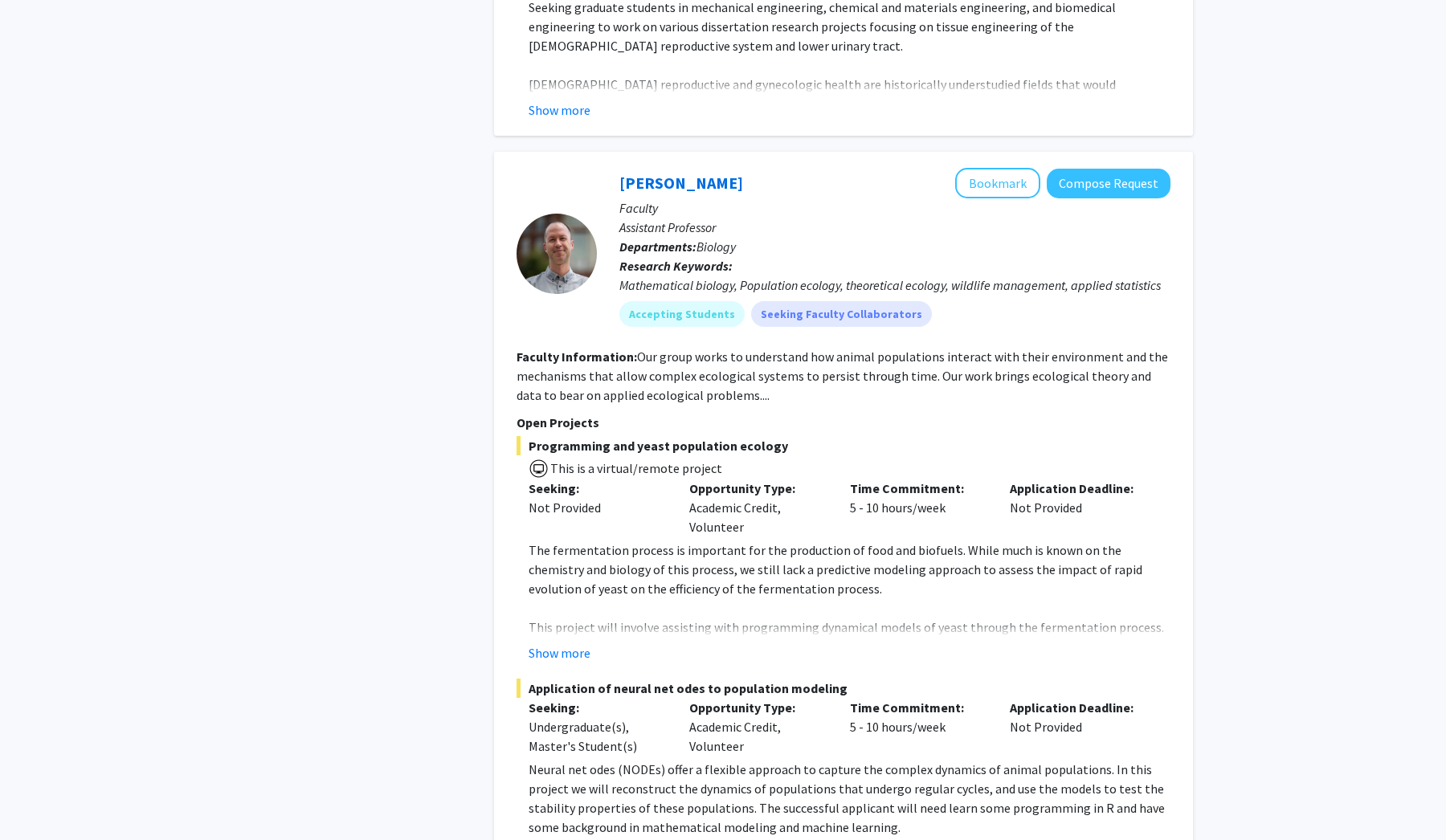
scroll to position [8282, 0]
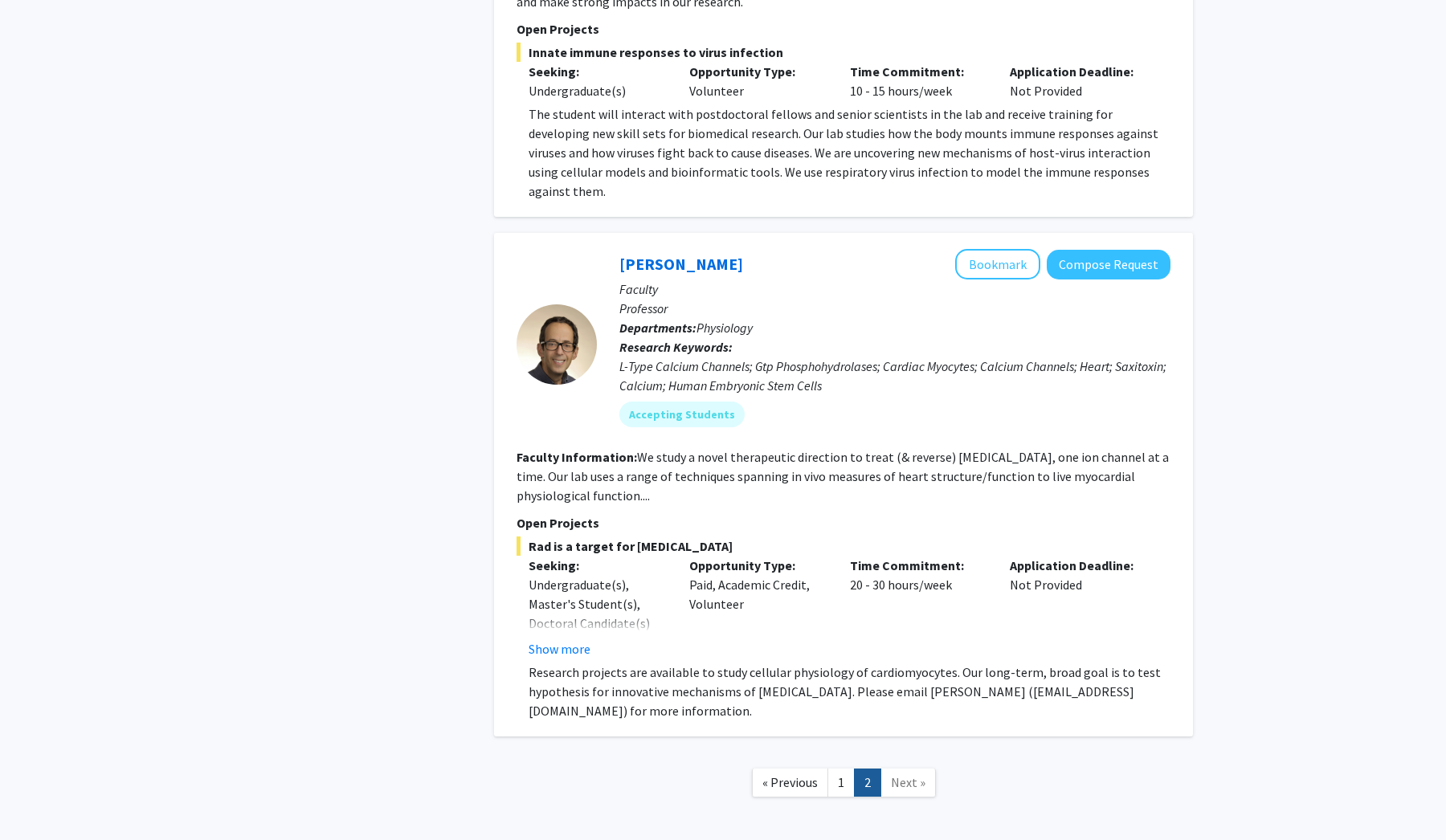
scroll to position [3706, 0]
